Goal: Navigation & Orientation: Find specific page/section

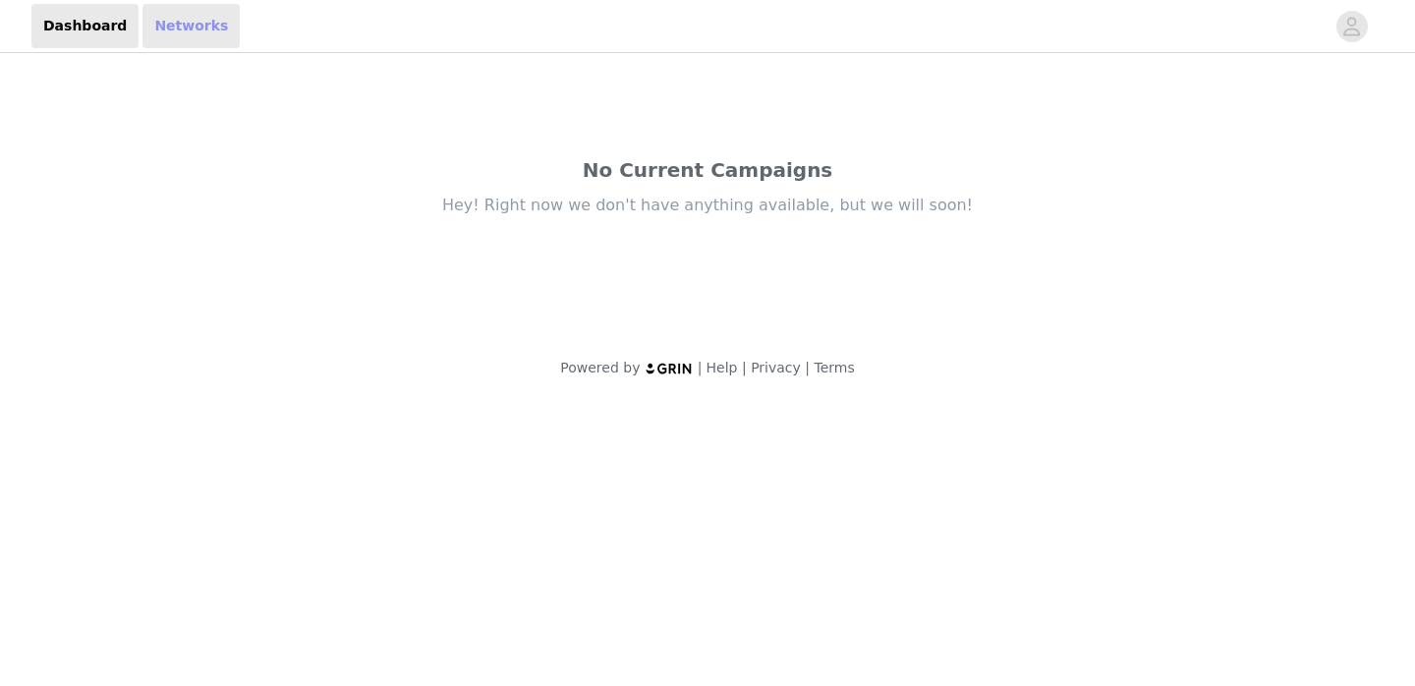
click at [175, 28] on link "Networks" at bounding box center [190, 26] width 97 height 44
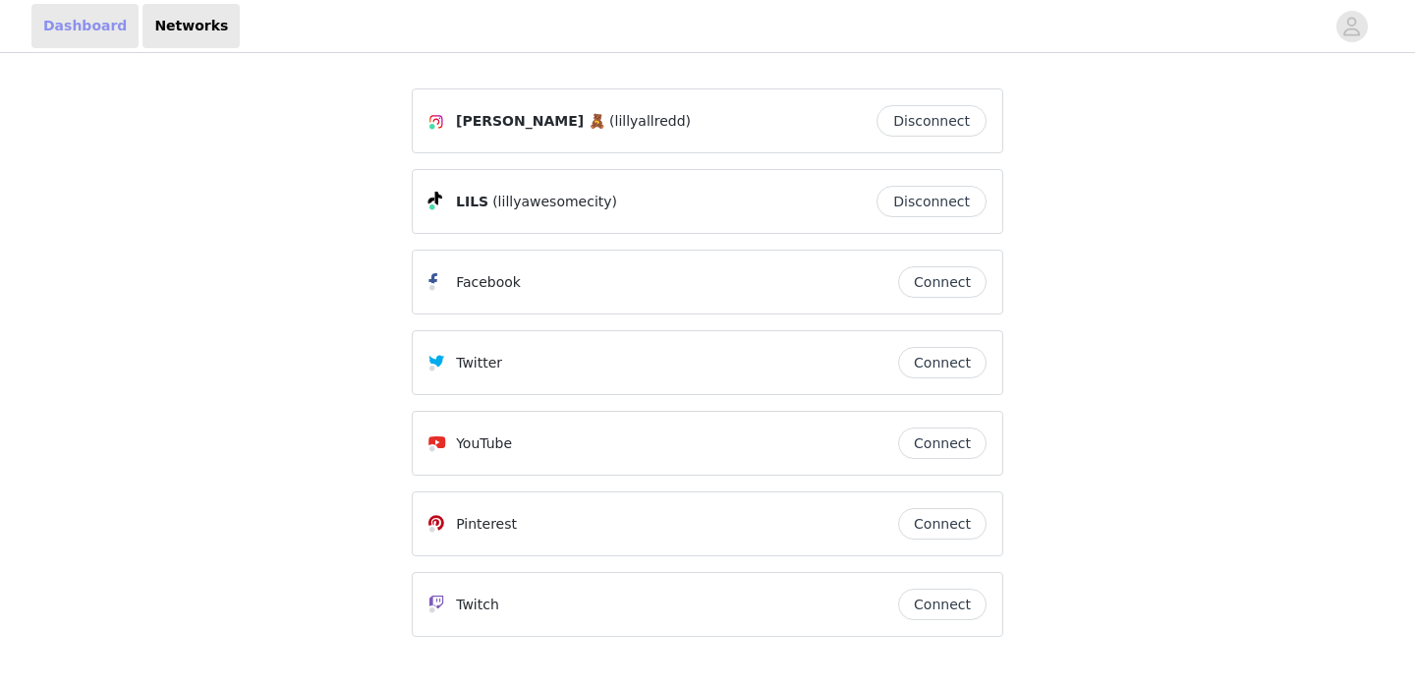
click at [87, 27] on link "Dashboard" at bounding box center [84, 26] width 107 height 44
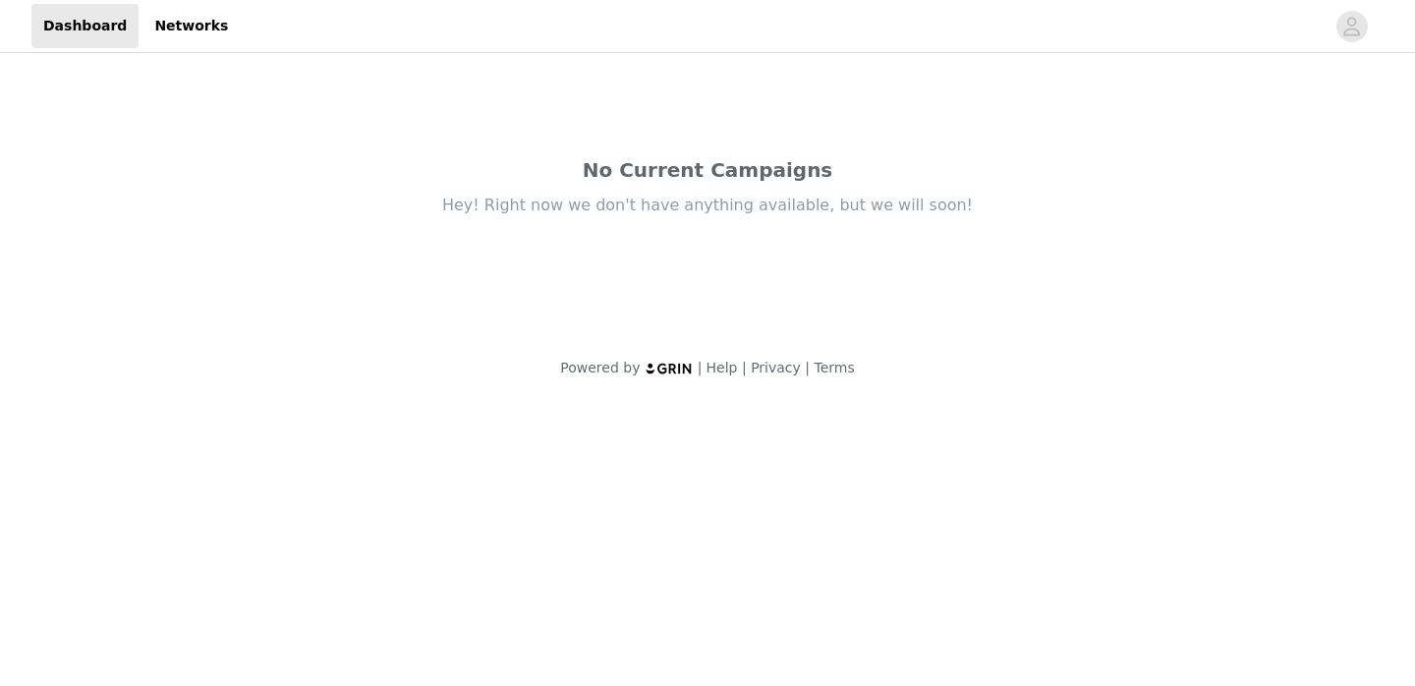
click at [682, 367] on img at bounding box center [668, 368] width 49 height 13
click at [772, 148] on div "No Current Campaigns Hey! Right now we don't have anything available, but we wi…" at bounding box center [707, 195] width 943 height 277
